Goal: Information Seeking & Learning: Learn about a topic

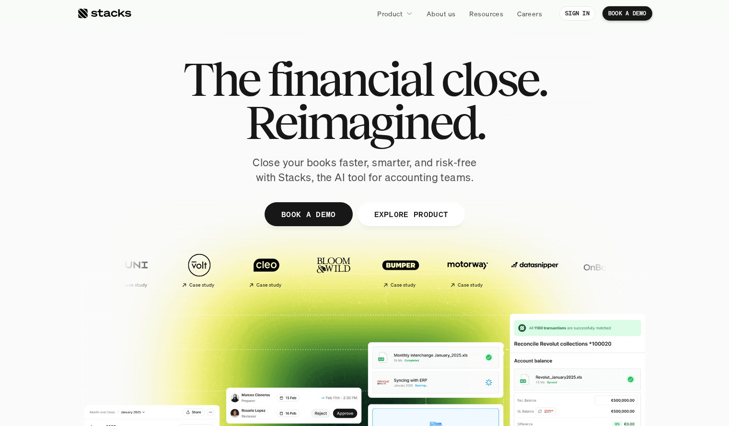
click at [400, 11] on p "Product" at bounding box center [389, 14] width 25 height 10
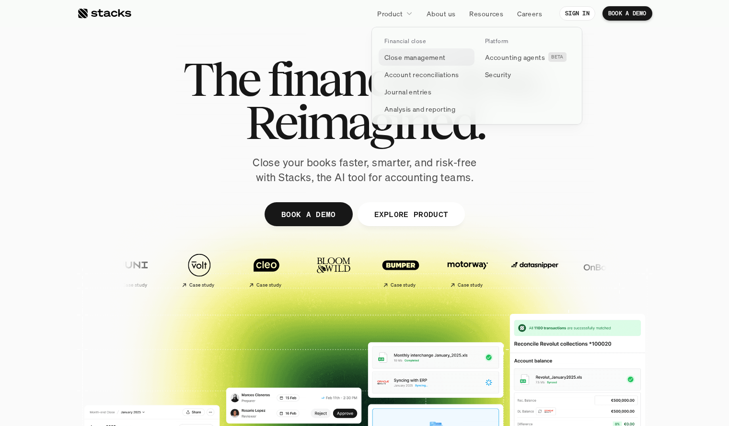
click at [405, 55] on p "Close management" at bounding box center [415, 57] width 61 height 10
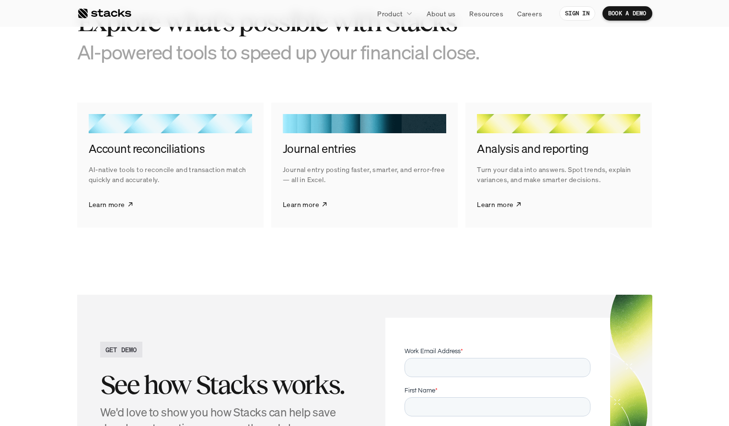
scroll to position [1519, 0]
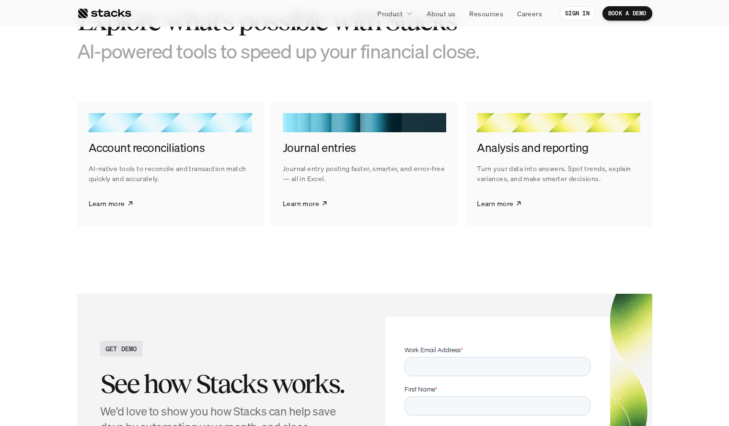
click at [182, 171] on p "AI-native tools to reconcile and transaction match quickly and accurately." at bounding box center [171, 174] width 164 height 20
click at [117, 208] on p "Learn more" at bounding box center [107, 204] width 36 height 10
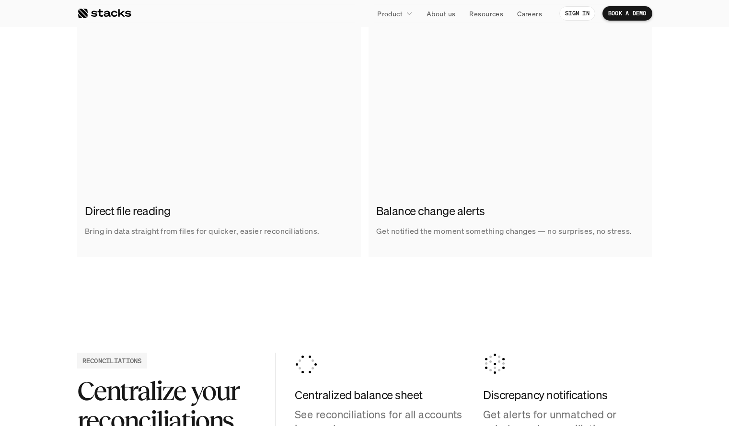
scroll to position [668, 0]
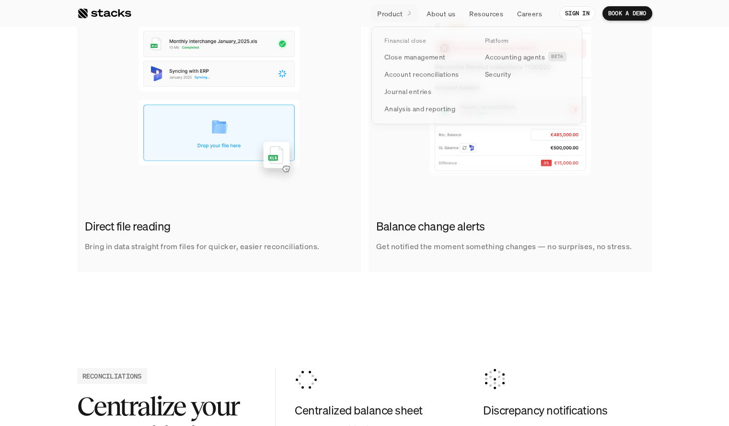
click at [399, 16] on p "Product" at bounding box center [389, 14] width 25 height 10
click at [401, 112] on p "Analysis and reporting" at bounding box center [420, 109] width 71 height 10
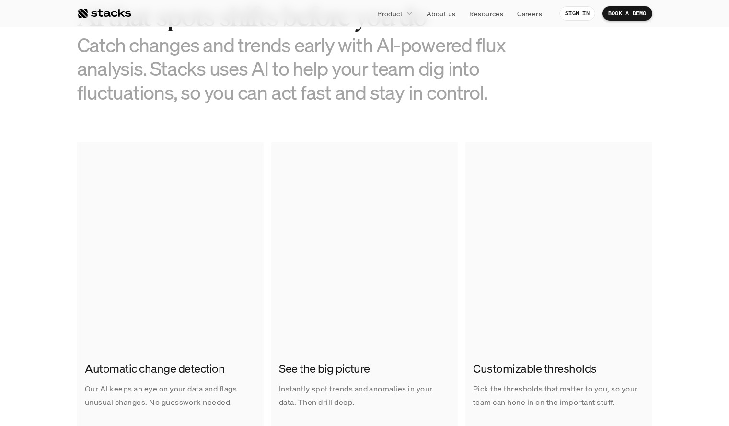
scroll to position [525, 0]
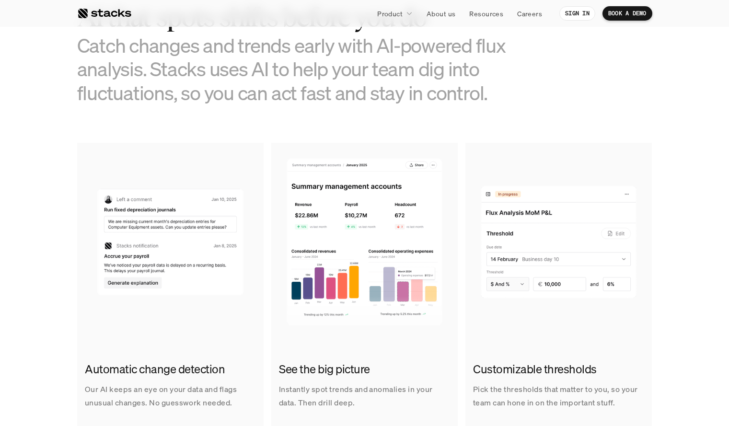
click at [108, 18] on div at bounding box center [104, 14] width 54 height 12
